Goal: Task Accomplishment & Management: Complete application form

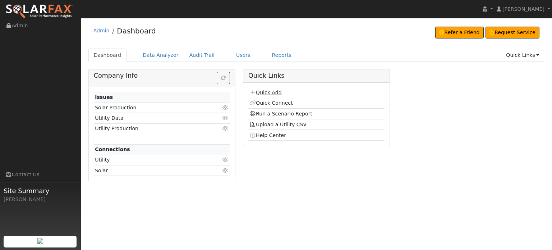
click at [269, 93] on link "Quick Add" at bounding box center [265, 92] width 32 height 6
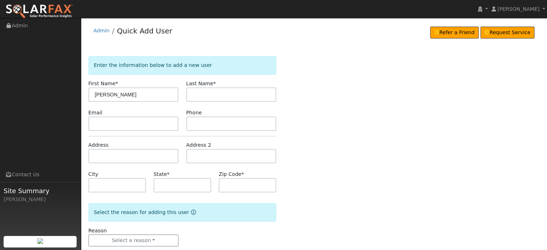
type input "[PERSON_NAME]"
type input "S"
type input "Delano"
click at [109, 158] on input "text" at bounding box center [133, 156] width 90 height 14
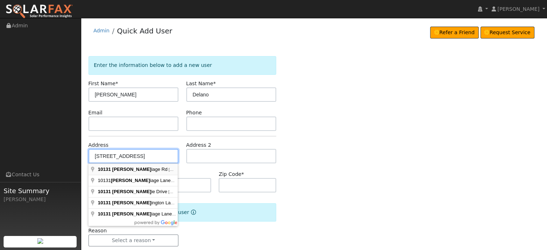
type input "10131 Carriage Road"
type input "Grass Valley"
type input "CA"
type input "95949"
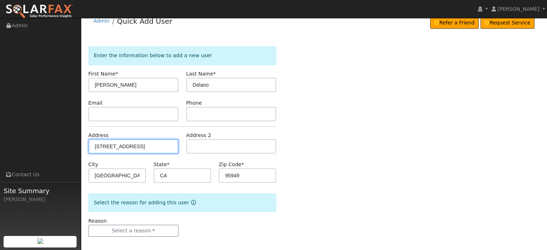
scroll to position [14, 0]
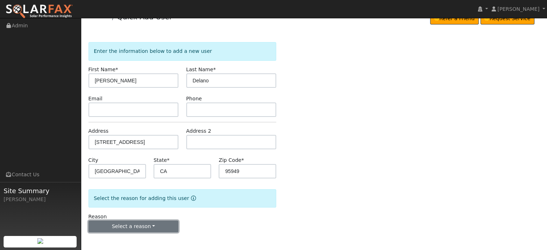
click at [135, 228] on button "Select a reason" at bounding box center [133, 226] width 90 height 12
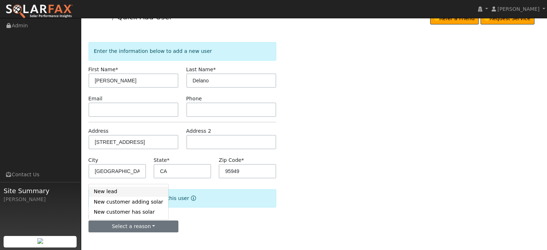
click at [107, 192] on link "New lead" at bounding box center [128, 192] width 79 height 10
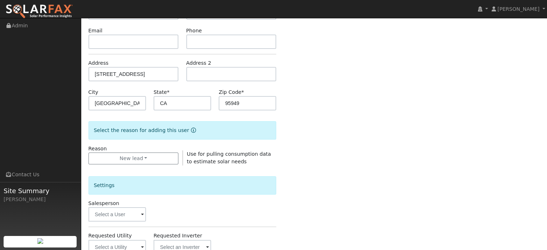
scroll to position [215, 0]
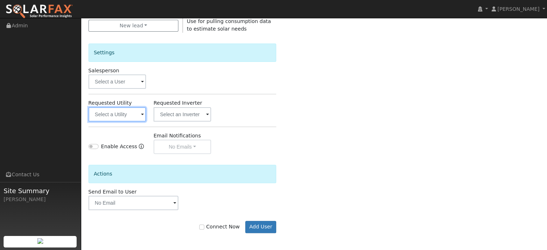
click at [103, 112] on input "text" at bounding box center [117, 114] width 58 height 14
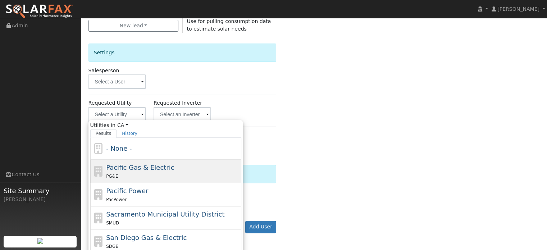
click at [111, 174] on span "PG&E" at bounding box center [112, 176] width 12 height 5
type input "Pacific Gas & Electric"
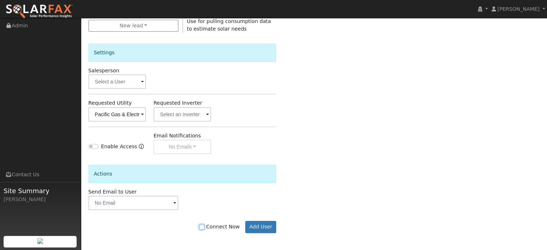
click at [204, 226] on input "Connect Now" at bounding box center [201, 226] width 5 height 5
checkbox input "true"
click at [259, 227] on button "Add User" at bounding box center [260, 227] width 31 height 12
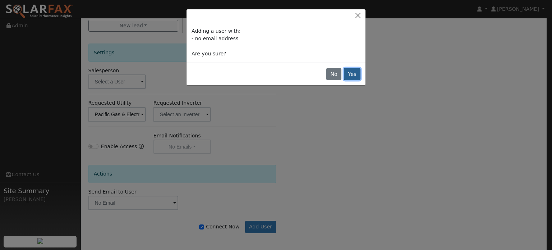
click at [348, 68] on button "Yes" at bounding box center [352, 74] width 17 height 12
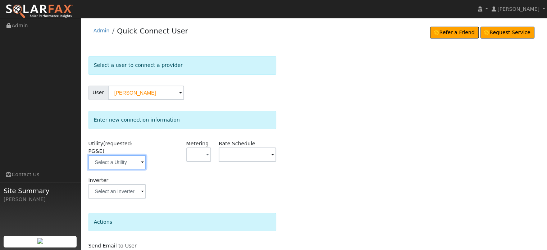
click at [120, 156] on input "text" at bounding box center [117, 162] width 58 height 14
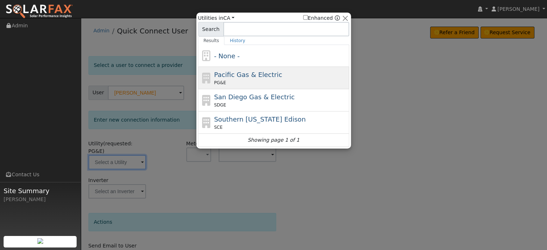
click at [265, 73] on span "Pacific Gas & Electric" at bounding box center [248, 75] width 68 height 8
type input "PG&E"
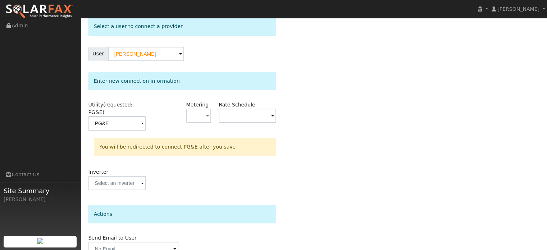
scroll to position [66, 0]
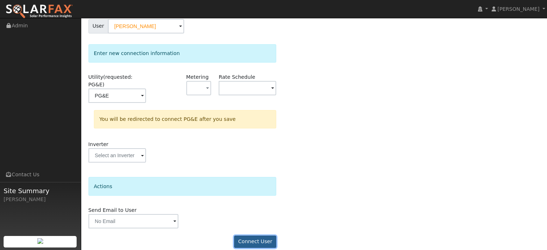
click at [258, 235] on button "Connect User" at bounding box center [255, 241] width 42 height 12
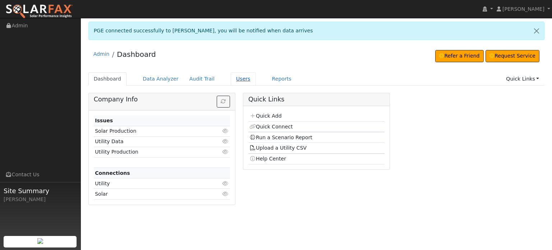
click at [231, 79] on link "Users" at bounding box center [243, 78] width 25 height 13
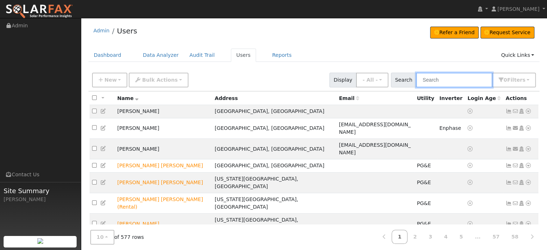
click at [436, 80] on input "text" at bounding box center [454, 80] width 76 height 15
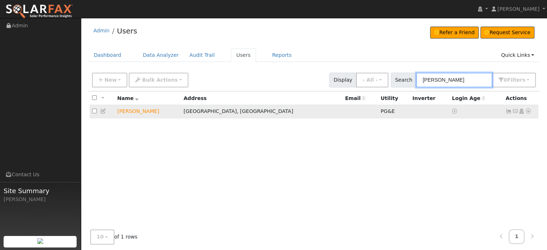
type input "[PERSON_NAME]"
click at [507, 111] on icon at bounding box center [508, 111] width 6 height 5
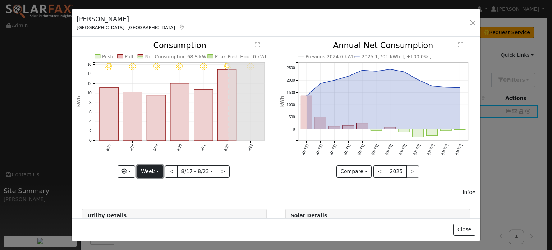
click at [158, 168] on button "Week" at bounding box center [150, 171] width 26 height 12
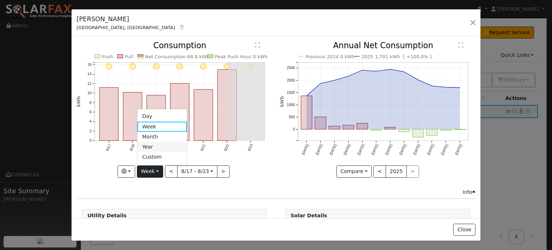
click at [151, 147] on link "Year" at bounding box center [162, 147] width 50 height 10
type input "[DATE]"
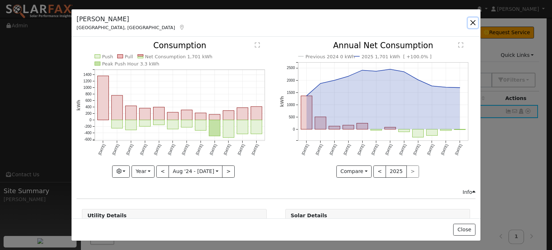
click at [471, 24] on button "button" at bounding box center [473, 23] width 10 height 10
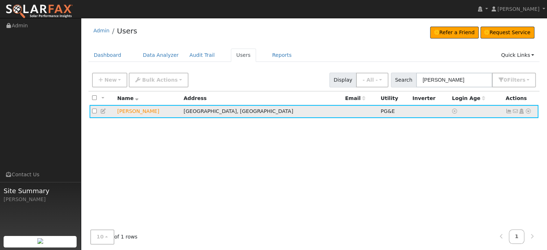
click at [526, 110] on icon at bounding box center [528, 111] width 6 height 5
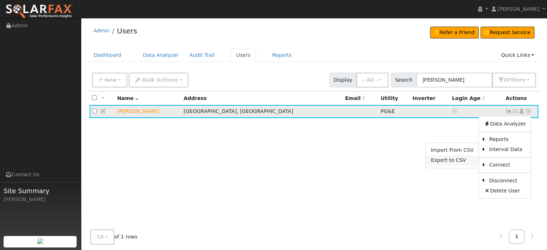
click at [447, 161] on link "Export to CSV" at bounding box center [452, 160] width 53 height 10
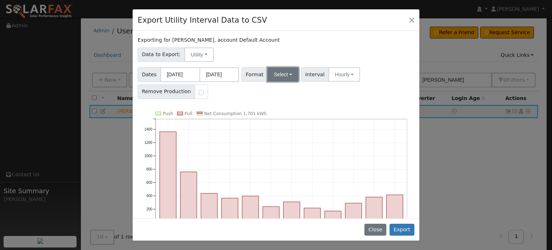
click at [281, 74] on button "Select" at bounding box center [282, 74] width 31 height 14
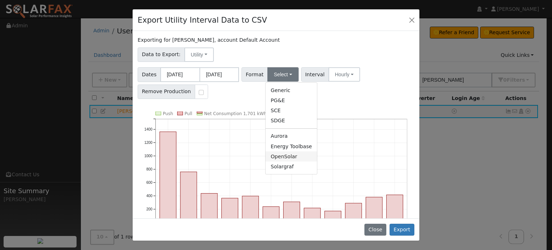
click at [279, 158] on link "OpenSolar" at bounding box center [291, 156] width 51 height 10
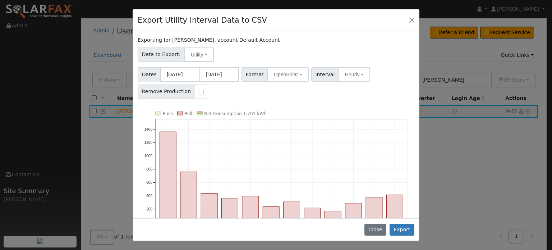
scroll to position [68, 0]
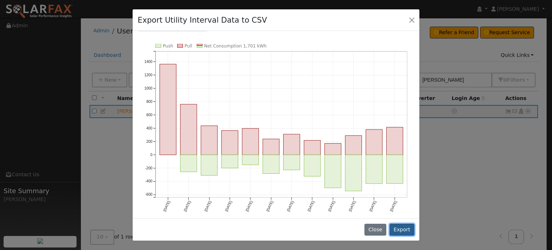
click at [401, 230] on button "Export" at bounding box center [402, 230] width 25 height 12
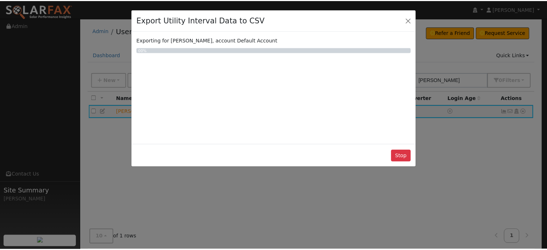
scroll to position [0, 0]
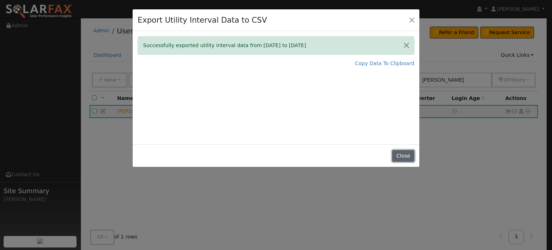
click at [406, 153] on button "Close" at bounding box center [403, 156] width 22 height 12
